Goal: Find specific page/section: Find specific page/section

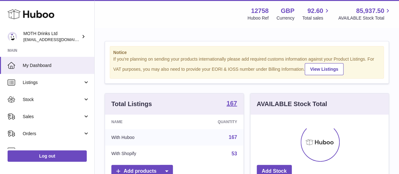
scroll to position [99, 138]
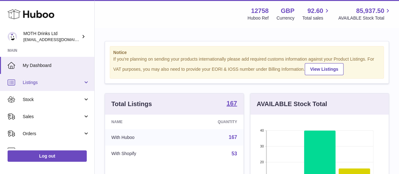
click at [40, 86] on link "Listings" at bounding box center [47, 82] width 94 height 17
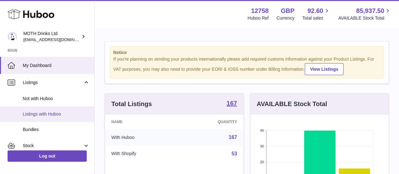
click at [63, 112] on span "Listings with Huboo" at bounding box center [56, 114] width 67 height 6
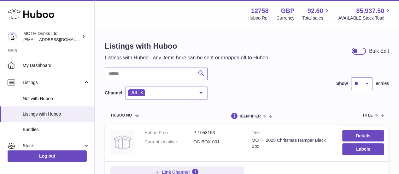
click at [114, 79] on input "text" at bounding box center [156, 74] width 103 height 13
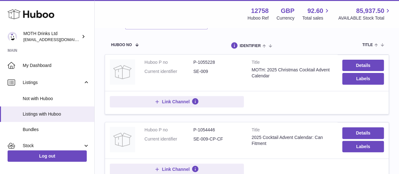
scroll to position [70, 0]
type input "******"
